Goal: Information Seeking & Learning: Compare options

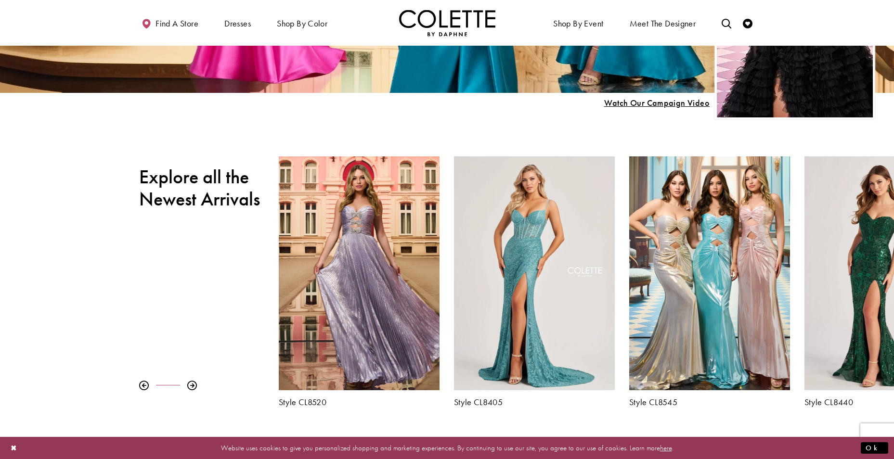
scroll to position [385, 0]
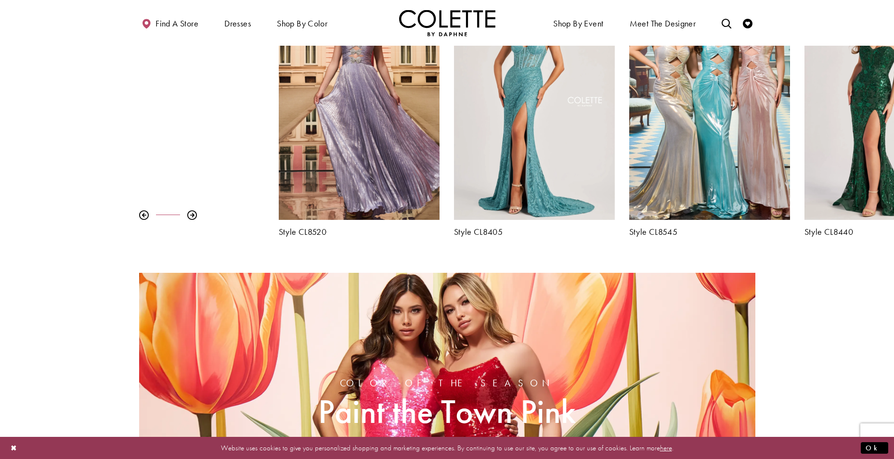
scroll to position [359, 0]
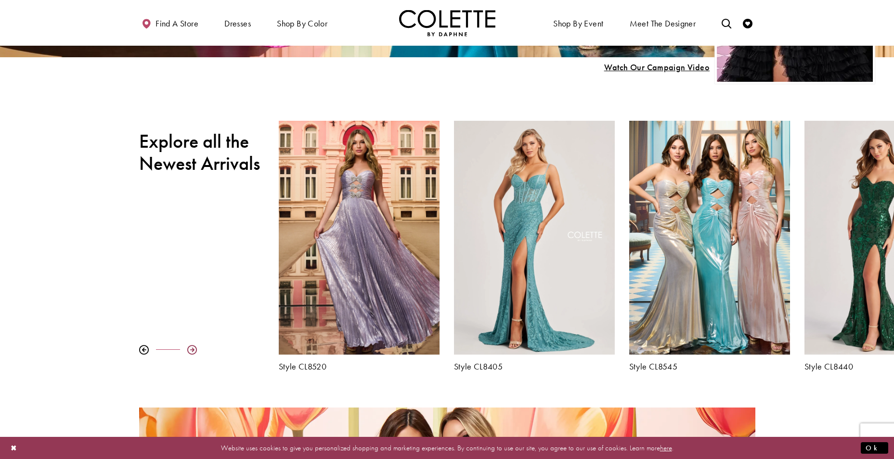
click at [193, 352] on div at bounding box center [192, 350] width 10 height 10
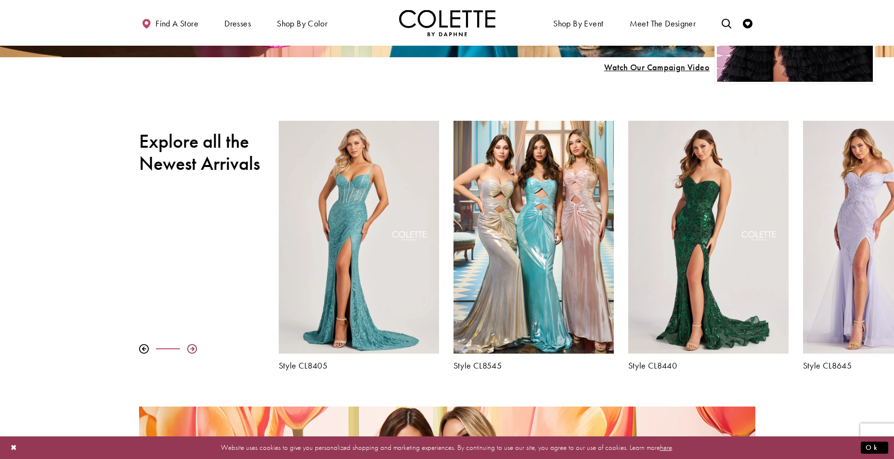
click at [193, 352] on div at bounding box center [192, 349] width 10 height 10
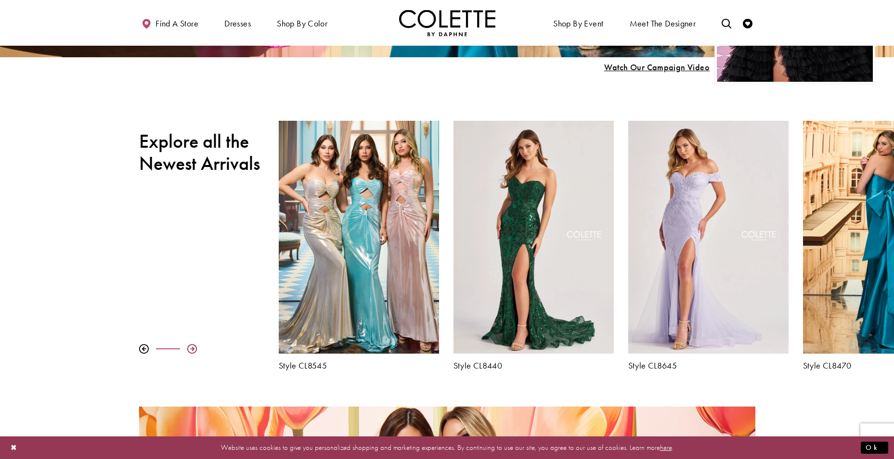
click at [193, 352] on div at bounding box center [192, 349] width 10 height 10
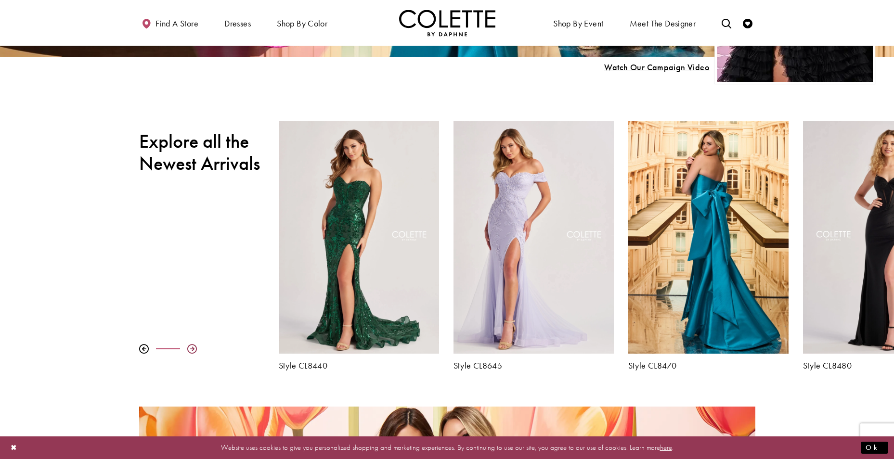
click at [193, 352] on div at bounding box center [192, 349] width 10 height 10
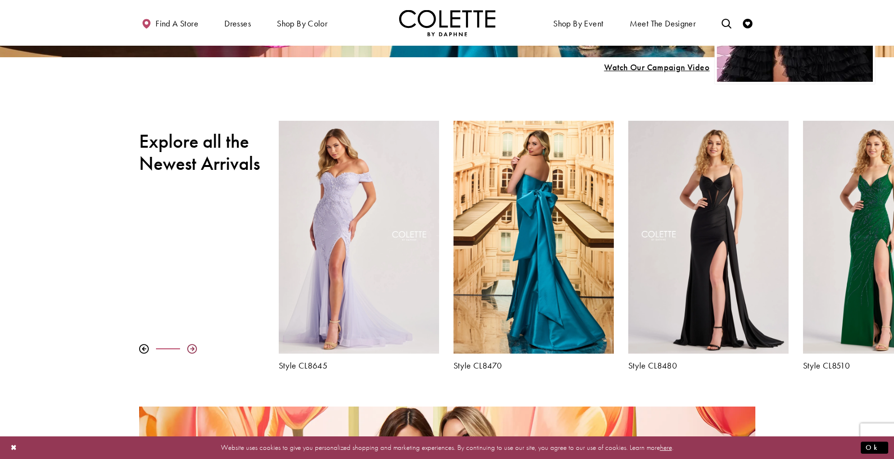
click at [193, 352] on div at bounding box center [192, 349] width 10 height 10
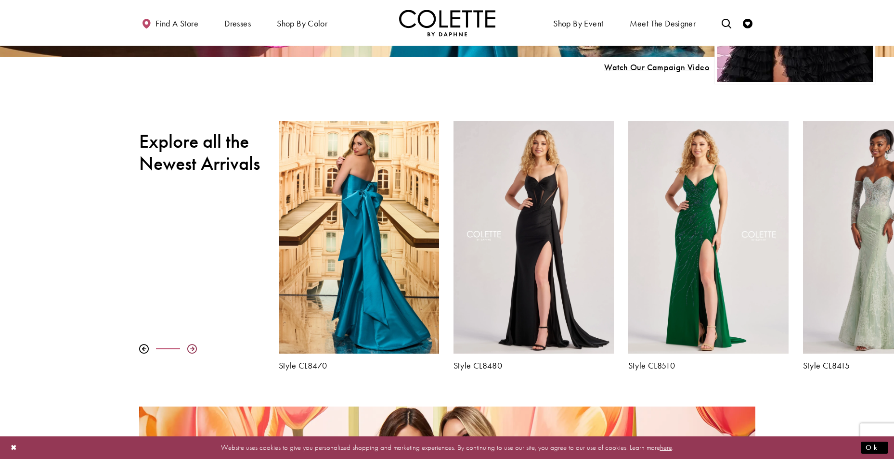
click at [193, 352] on div at bounding box center [192, 349] width 10 height 10
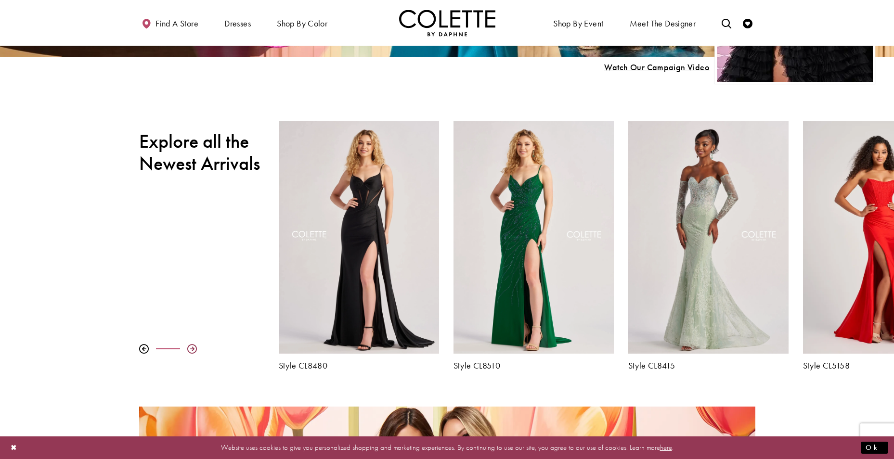
click at [193, 352] on div at bounding box center [192, 349] width 10 height 10
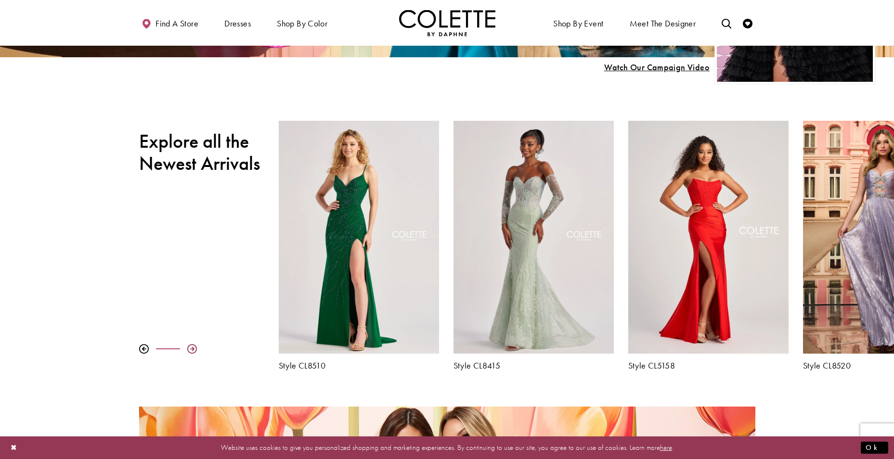
click at [195, 351] on div at bounding box center [192, 349] width 10 height 10
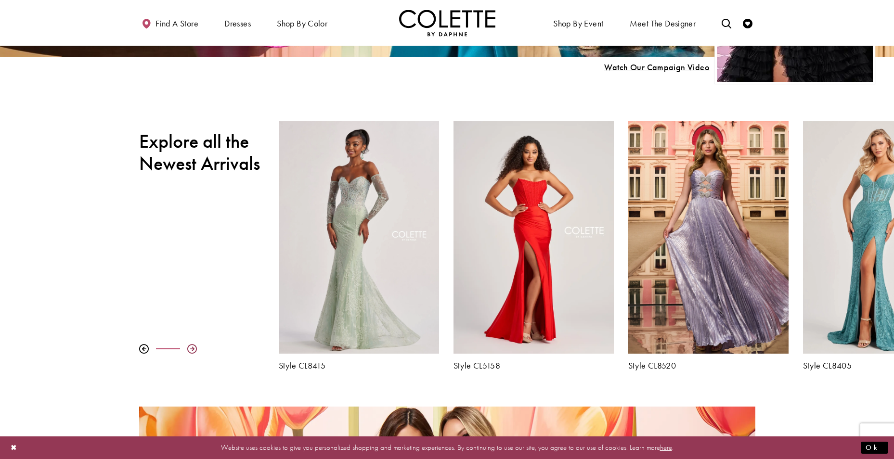
click at [196, 351] on div at bounding box center [192, 349] width 10 height 10
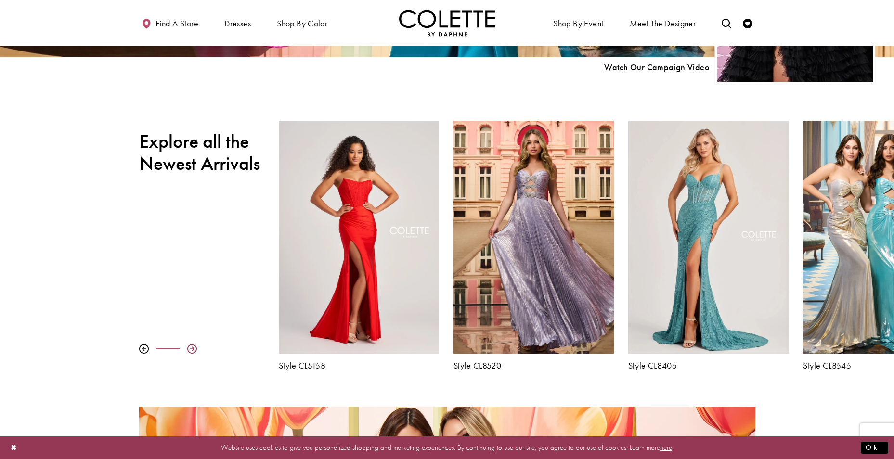
click at [196, 351] on div at bounding box center [192, 349] width 10 height 10
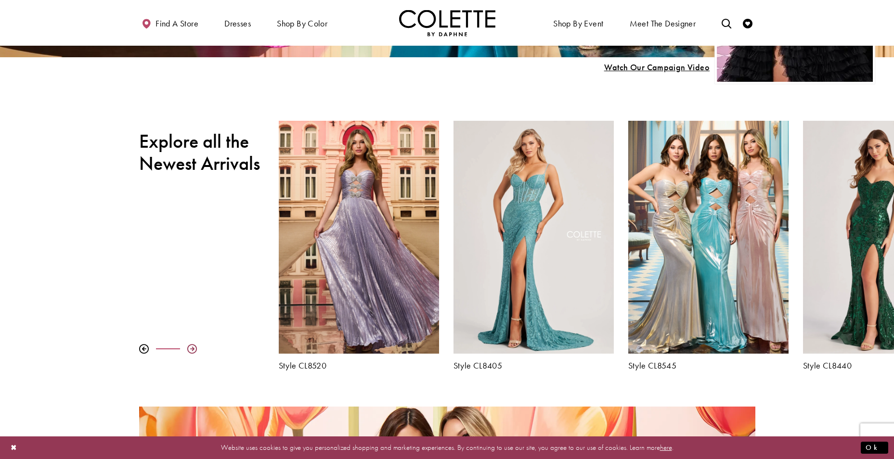
click at [196, 351] on div at bounding box center [192, 349] width 10 height 10
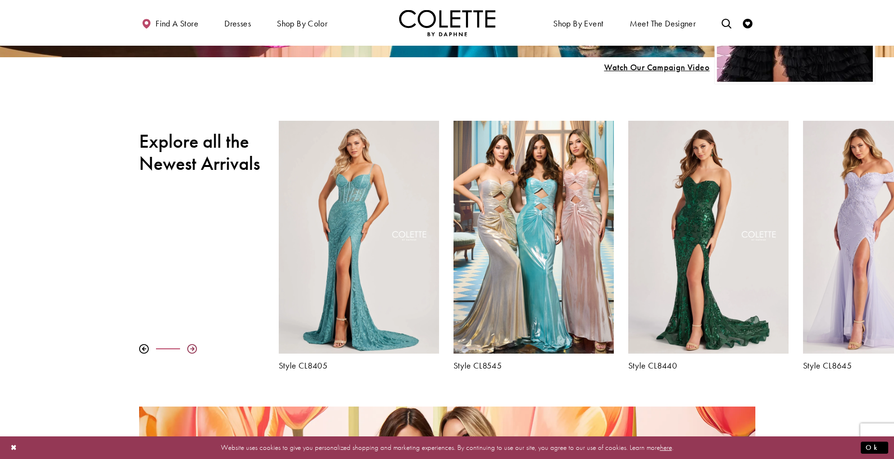
click at [196, 351] on div at bounding box center [192, 349] width 10 height 10
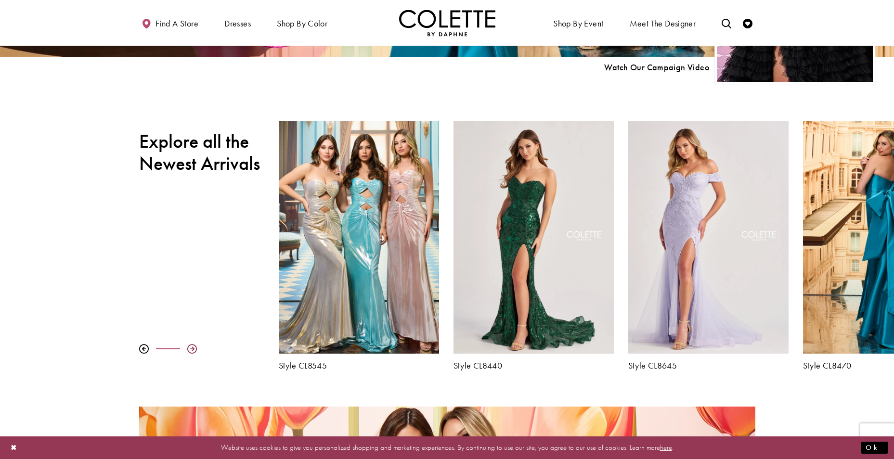
click at [196, 351] on div at bounding box center [192, 349] width 10 height 10
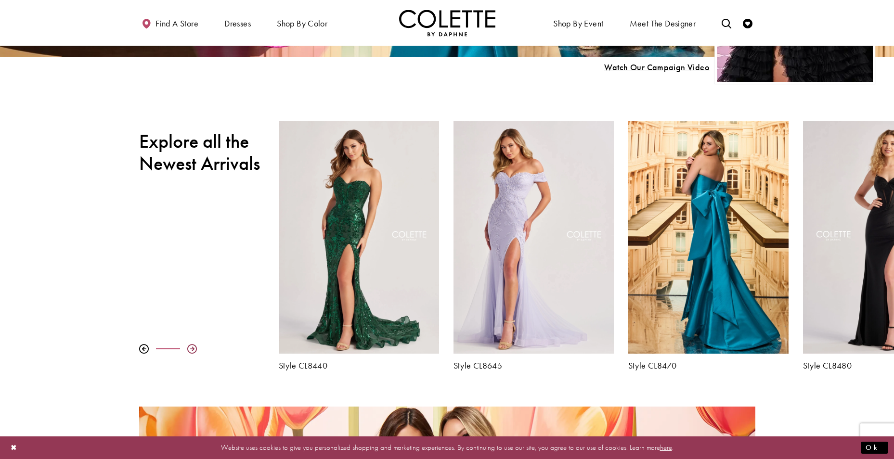
click at [196, 351] on div at bounding box center [192, 349] width 10 height 10
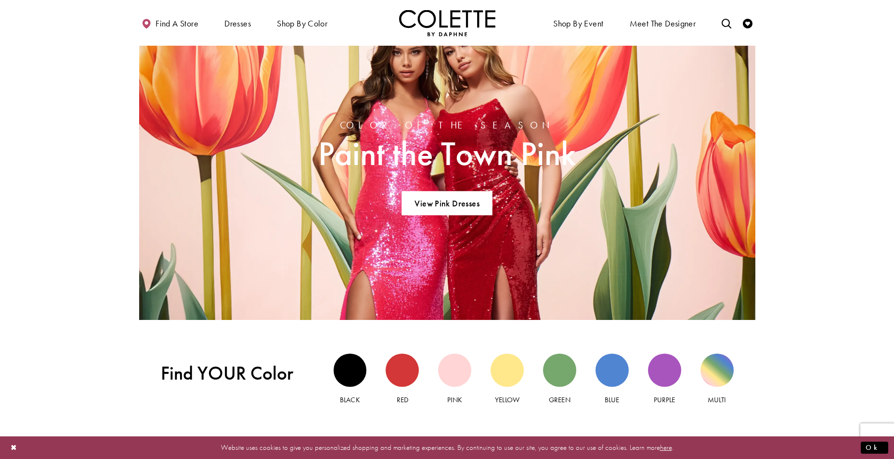
scroll to position [1033, 0]
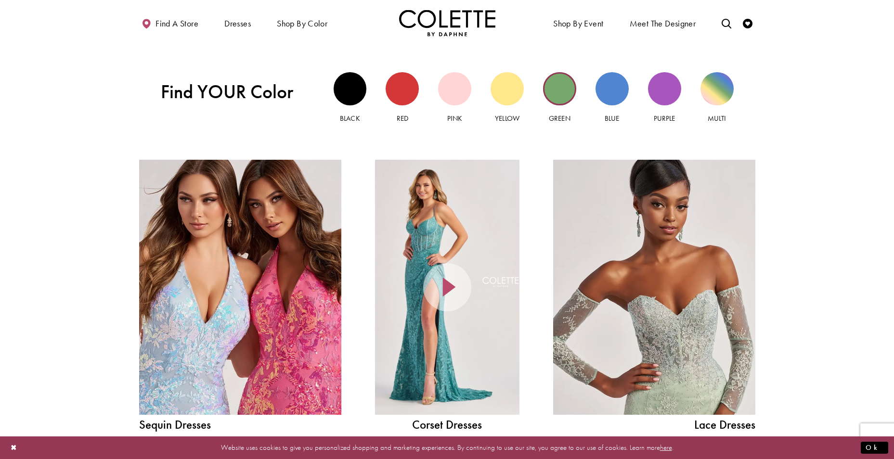
click at [563, 93] on div "Green view" at bounding box center [559, 88] width 33 height 33
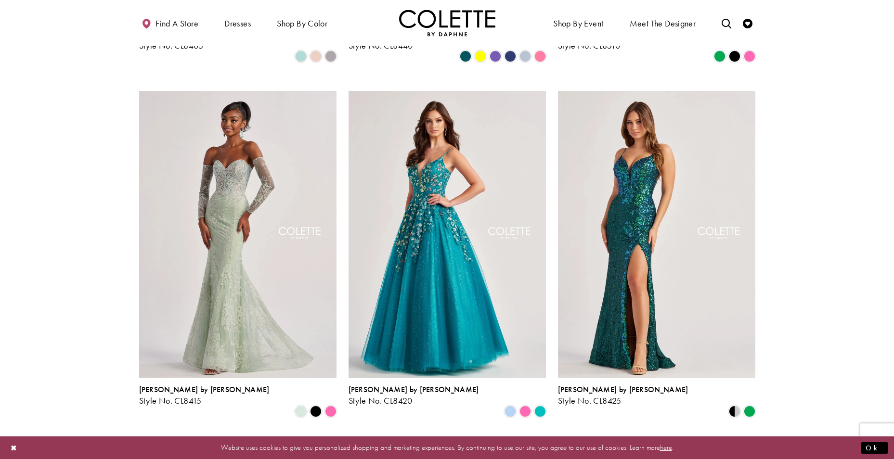
scroll to position [433, 0]
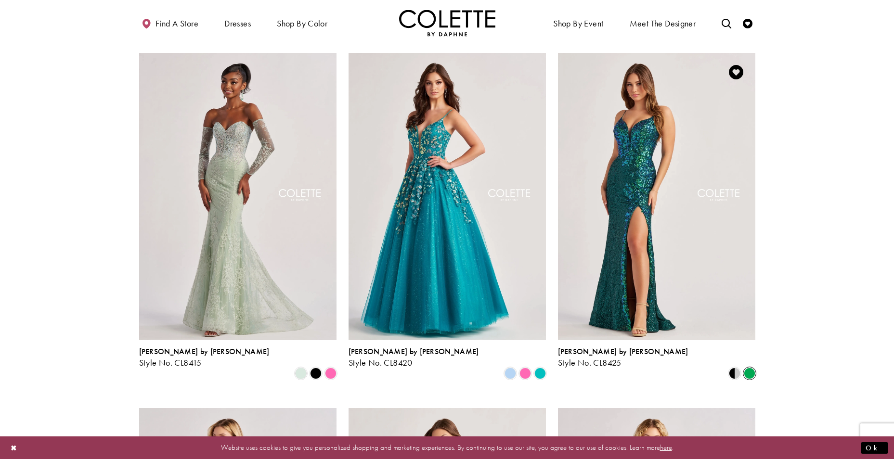
click at [753, 368] on span "Product List" at bounding box center [750, 374] width 12 height 12
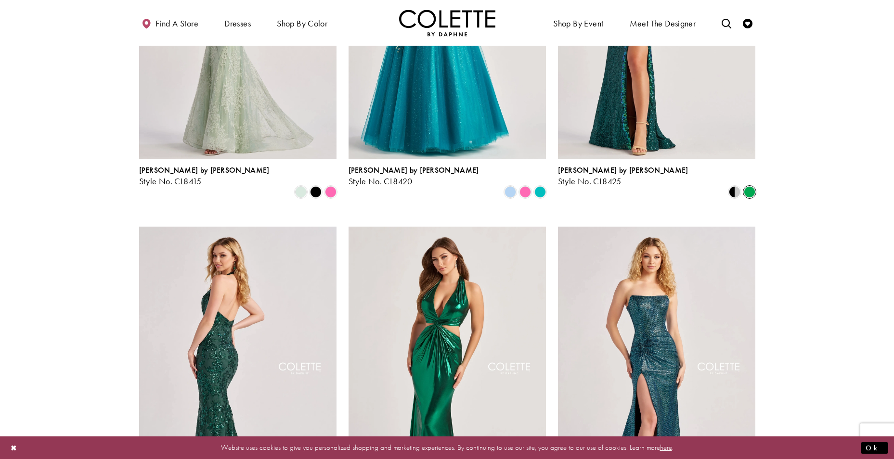
scroll to position [674, 0]
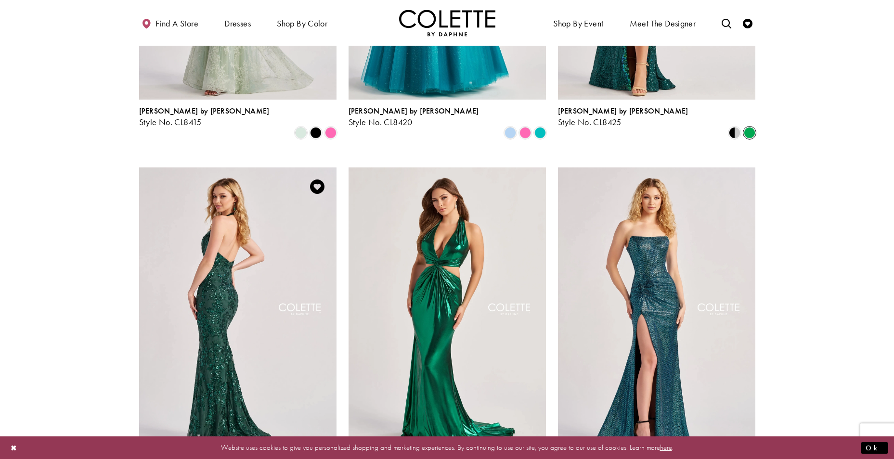
click at [202, 267] on img "Visit Colette by Daphne Style No. CL8495 Page" at bounding box center [237, 311] width 197 height 287
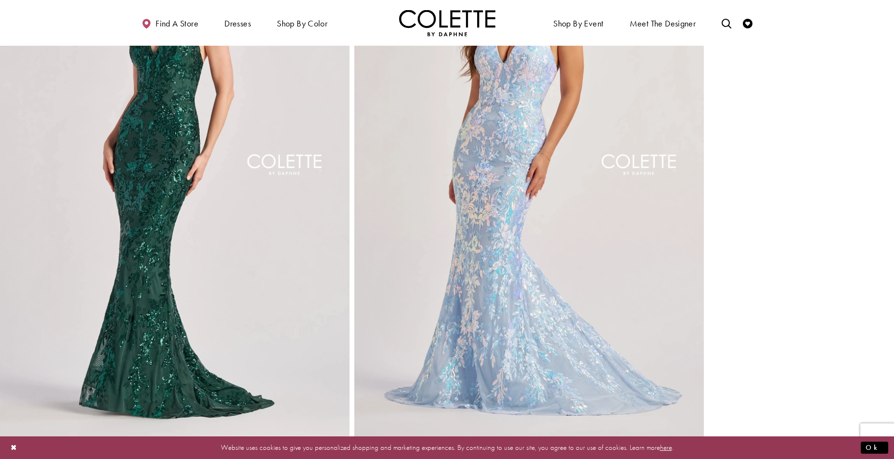
scroll to position [1252, 0]
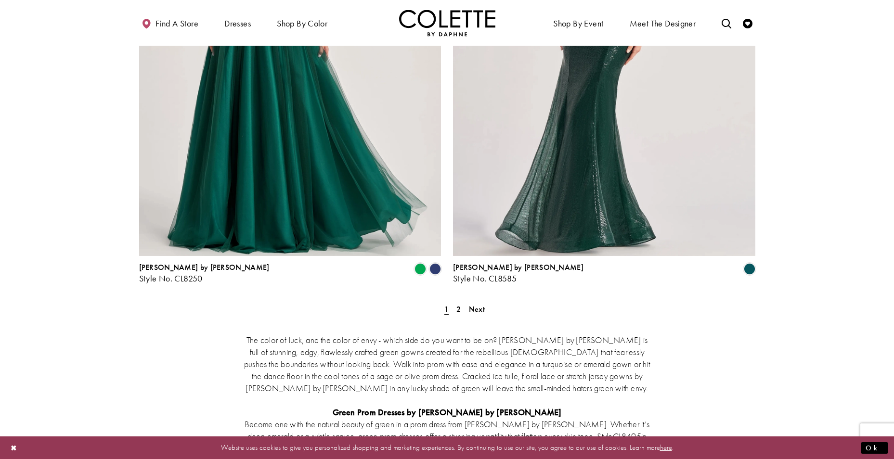
scroll to position [1830, 0]
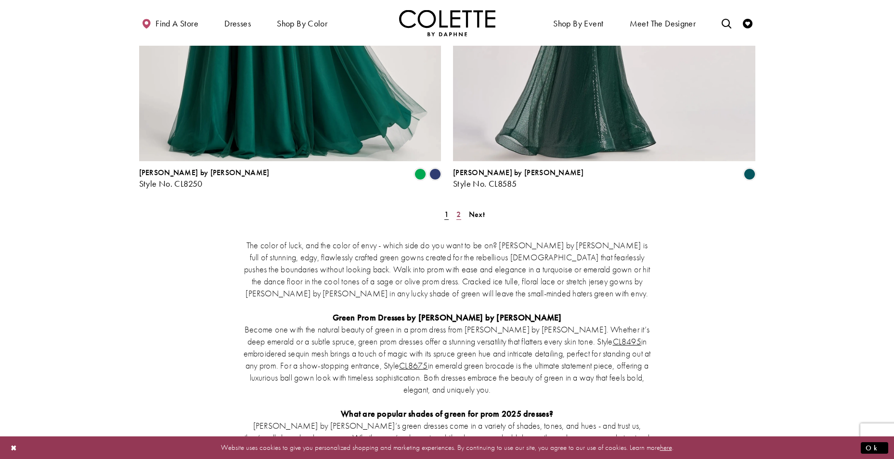
click at [459, 209] on span "2" at bounding box center [459, 214] width 4 height 10
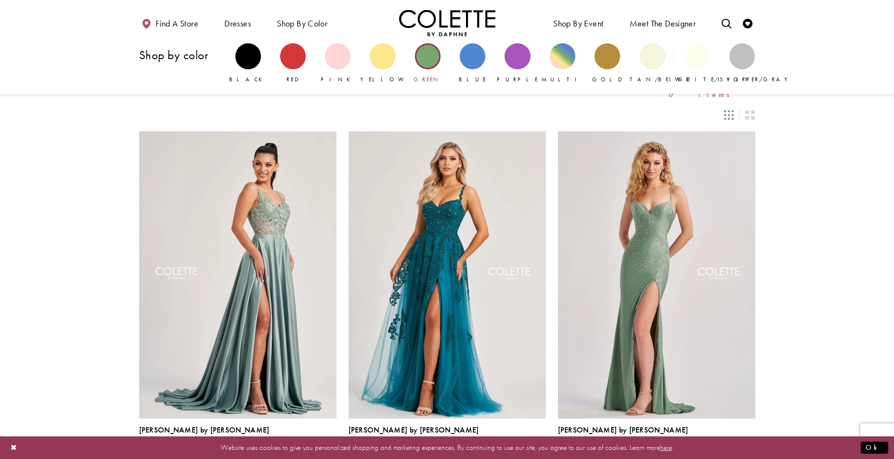
click at [433, 58] on div "Primary block" at bounding box center [428, 56] width 26 height 26
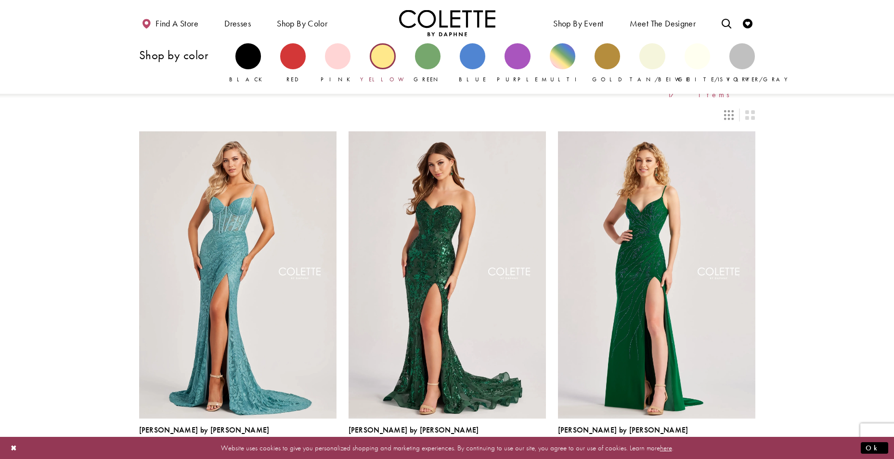
drag, startPoint x: 318, startPoint y: 29, endPoint x: 363, endPoint y: 76, distance: 65.1
click at [327, 36] on li "Shop by color Shop by color Black Red Pink Yellow" at bounding box center [302, 23] width 55 height 26
click at [483, 60] on div "Primary block" at bounding box center [473, 56] width 26 height 26
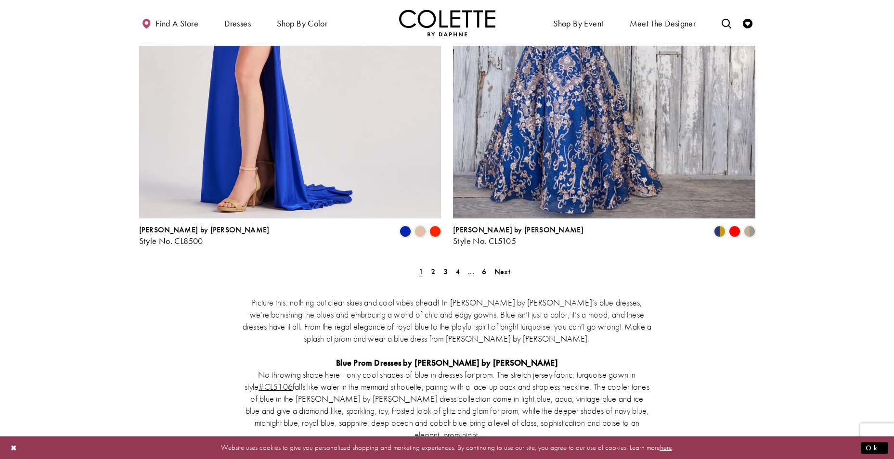
scroll to position [1830, 0]
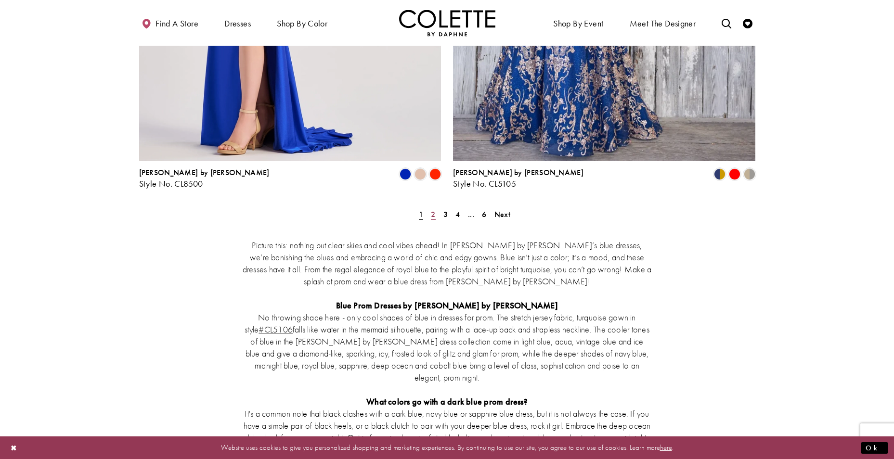
click at [435, 208] on link "2" at bounding box center [433, 215] width 10 height 14
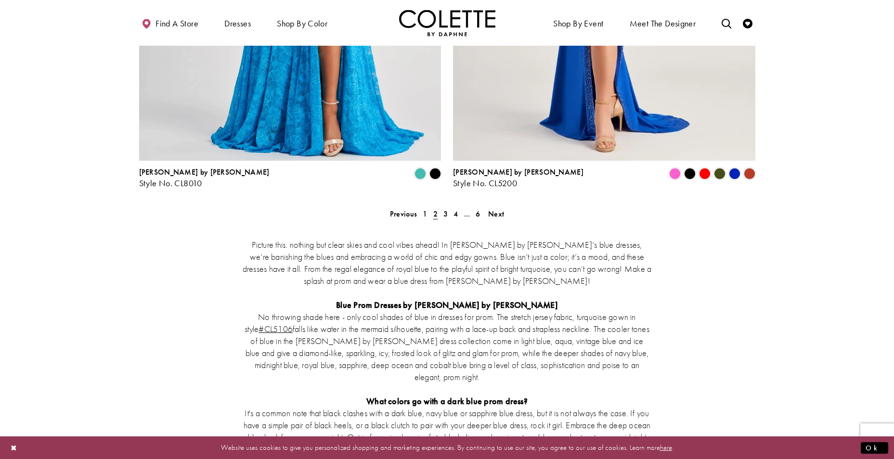
scroll to position [1834, 0]
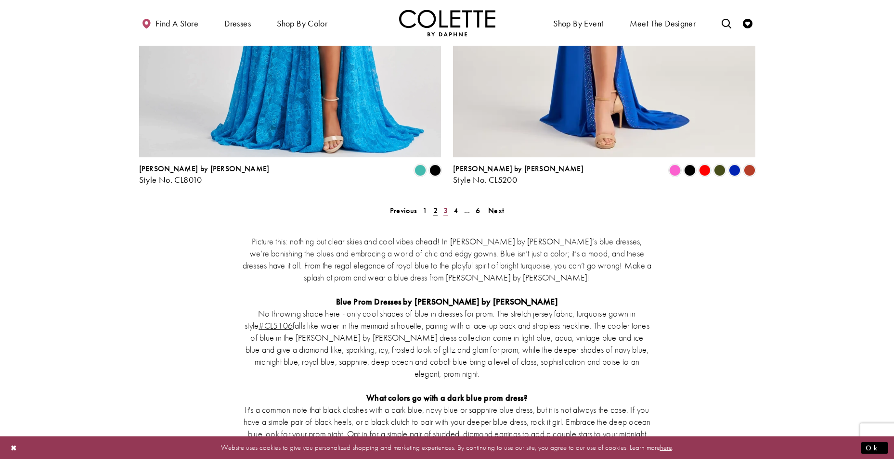
click at [447, 206] on span "3" at bounding box center [446, 211] width 4 height 10
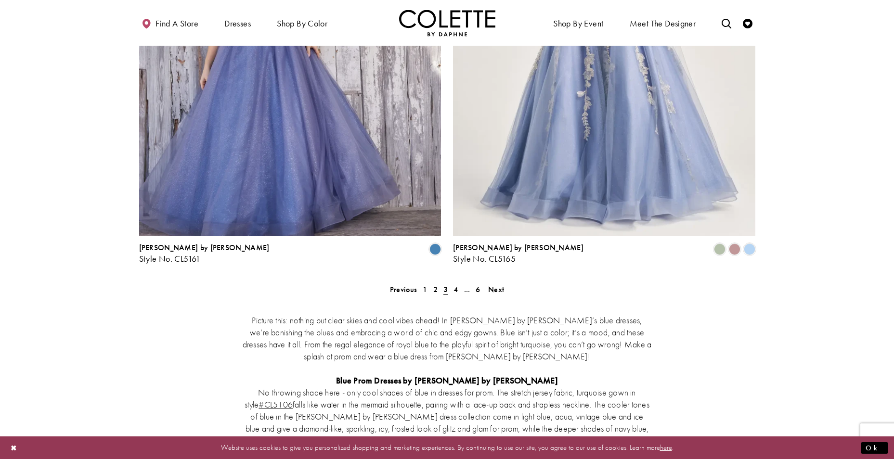
scroll to position [1882, 0]
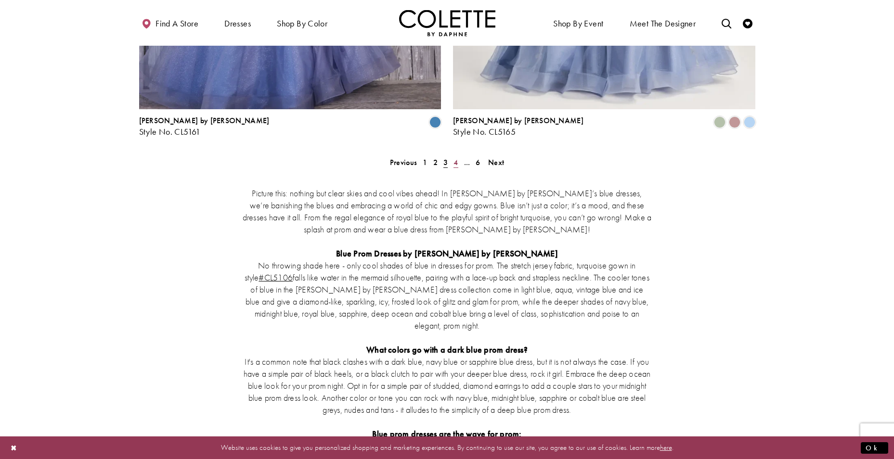
click at [458, 156] on link "4" at bounding box center [456, 163] width 10 height 14
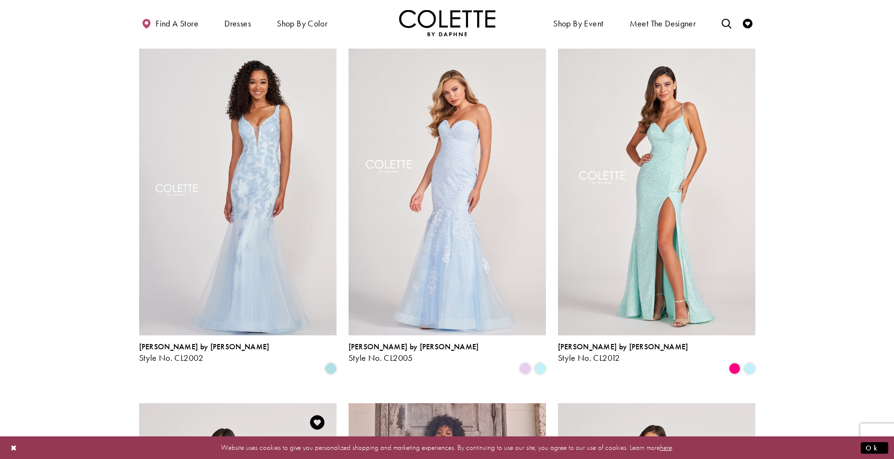
scroll to position [774, 0]
